Goal: Task Accomplishment & Management: Use online tool/utility

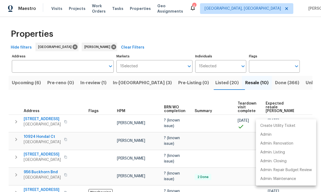
scroll to position [42, 0]
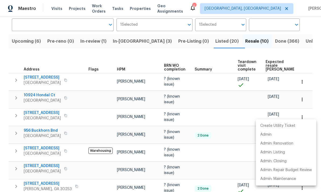
click at [134, 39] on div at bounding box center [160, 96] width 321 height 192
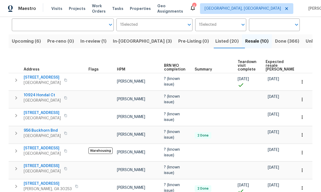
click at [131, 41] on span "In-reno (3)" at bounding box center [142, 42] width 59 height 8
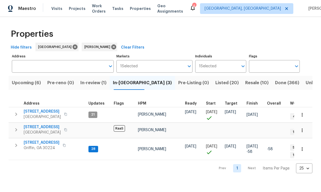
click at [41, 145] on span "1104 Maple Dr" at bounding box center [42, 142] width 36 height 5
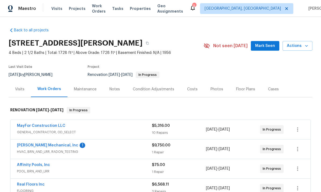
click at [21, 43] on h2 "1104 Maple Dr, Griffin, GA 30224" at bounding box center [76, 43] width 134 height 5
copy h2 "1104 Maple Dr, Griffin, GA 30224"
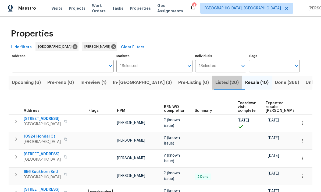
click at [215, 79] on span "Listed (20)" at bounding box center [226, 83] width 23 height 8
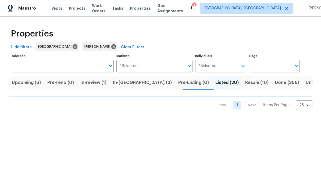
click at [132, 81] on span "In-reno (3)" at bounding box center [142, 83] width 59 height 8
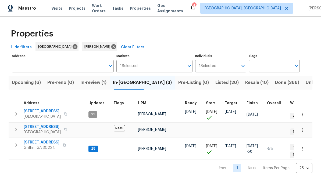
click at [301, 147] on icon "button" at bounding box center [301, 149] width 5 height 5
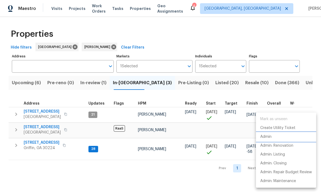
click at [269, 138] on p "Admin" at bounding box center [265, 137] width 11 height 6
click at [176, 171] on div at bounding box center [160, 96] width 321 height 192
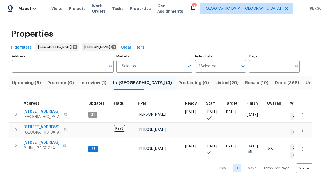
click at [41, 110] on span "[STREET_ADDRESS]" at bounding box center [42, 111] width 37 height 5
click at [99, 82] on span "In-review (1)" at bounding box center [93, 83] width 26 height 8
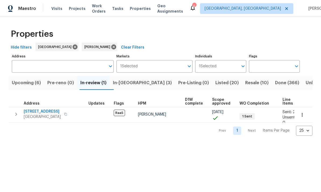
click at [43, 110] on span "[STREET_ADDRESS]" at bounding box center [42, 111] width 37 height 5
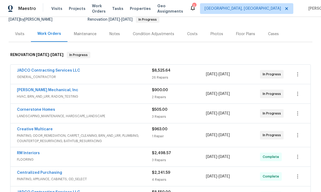
scroll to position [55, 0]
click at [49, 89] on link "[PERSON_NAME] Mechanical, Inc" at bounding box center [47, 91] width 61 height 4
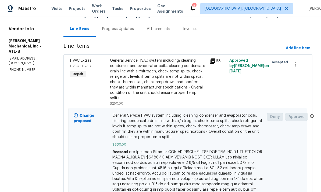
scroll to position [39, 0]
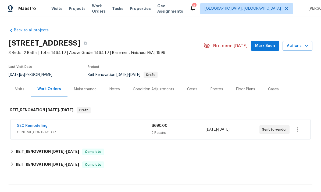
click at [264, 46] on span "Mark Seen" at bounding box center [265, 46] width 20 height 7
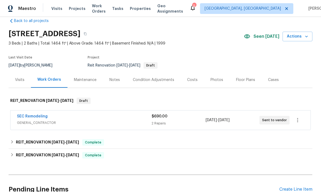
click at [33, 116] on link "SEC Remodeling" at bounding box center [32, 117] width 31 height 4
